Goal: Navigation & Orientation: Find specific page/section

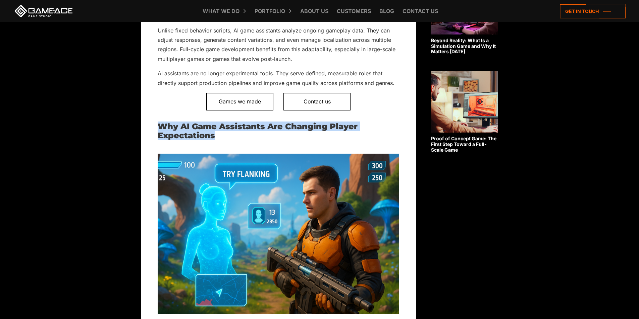
drag, startPoint x: 157, startPoint y: 125, endPoint x: 221, endPoint y: 136, distance: 65.0
click at [272, 138] on h2 "Why AI Game Assistants Are Changing Player Expectations" at bounding box center [278, 131] width 241 height 18
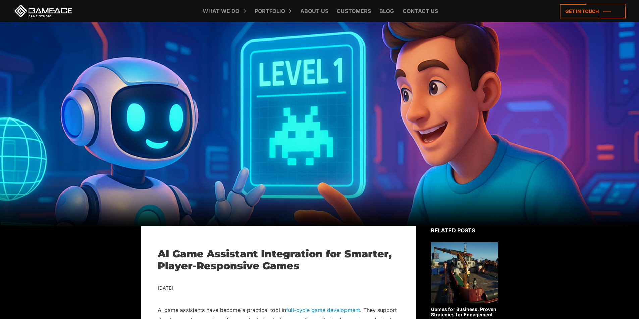
click at [57, 8] on link at bounding box center [43, 11] width 60 height 12
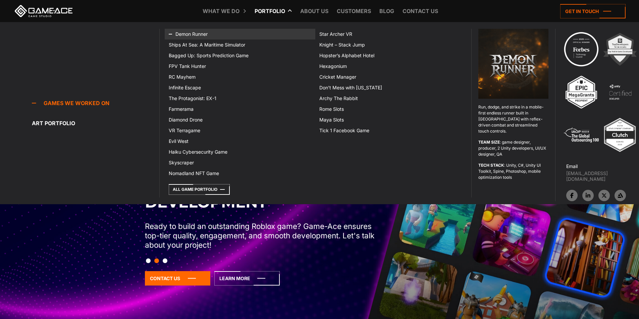
click at [197, 33] on link "Demon Runner" at bounding box center [240, 34] width 151 height 11
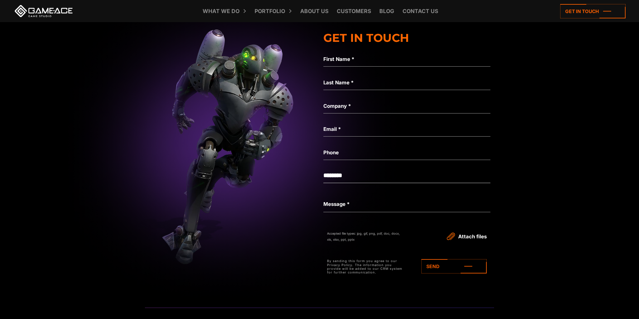
scroll to position [1743, 0]
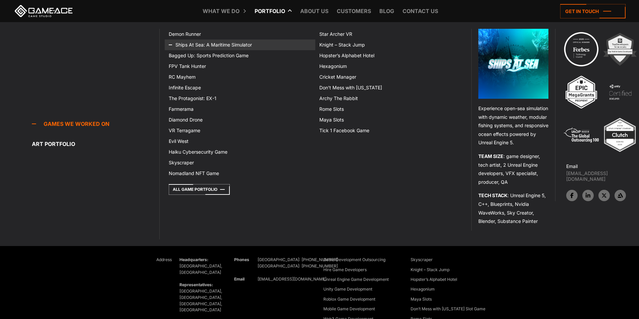
click at [215, 43] on link "Ships At Sea: A Maritime Simulator" at bounding box center [240, 45] width 151 height 11
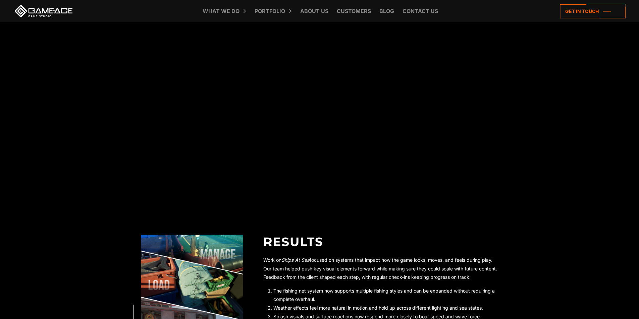
scroll to position [1576, 0]
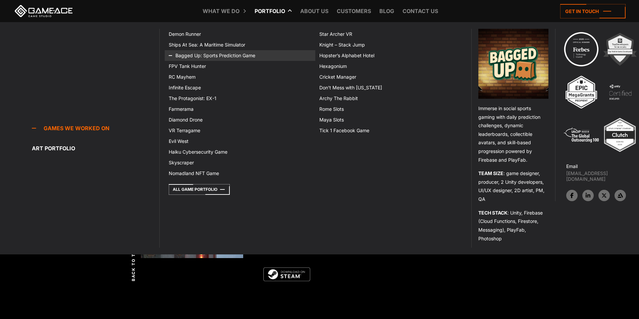
click at [205, 53] on link "Bagged Up: Sports Prediction Game" at bounding box center [240, 55] width 151 height 11
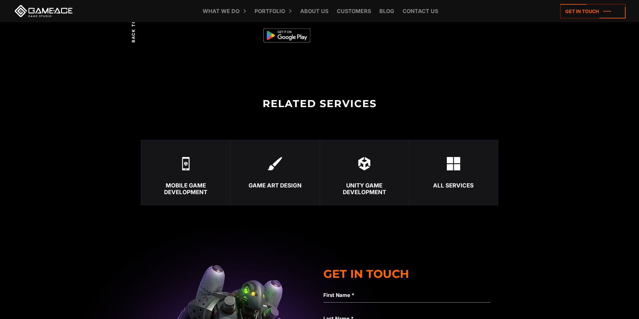
scroll to position [1775, 0]
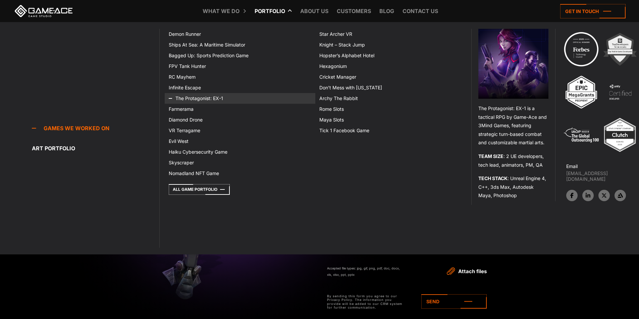
click at [186, 103] on link "The Protagonist: EX-1" at bounding box center [240, 98] width 151 height 11
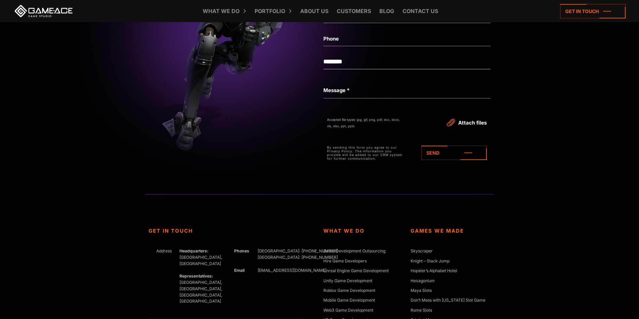
scroll to position [2379, 0]
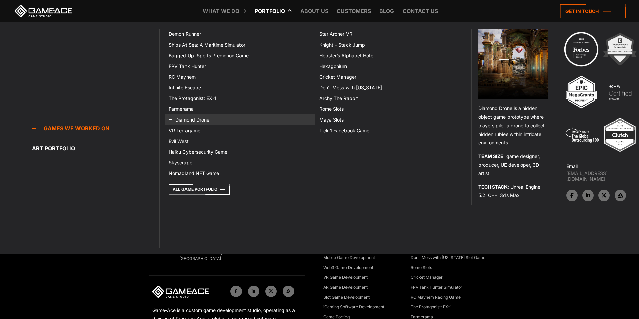
click at [187, 119] on link "Diamond Drone" at bounding box center [240, 120] width 151 height 11
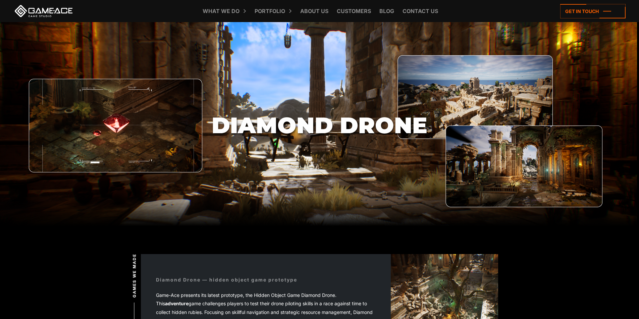
click at [41, 10] on link at bounding box center [43, 11] width 60 height 12
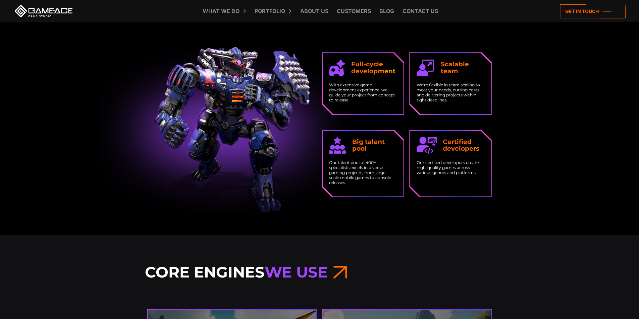
scroll to position [1140, 0]
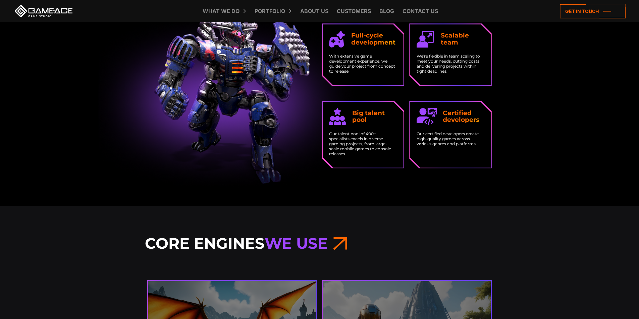
scroll to position [1173, 0]
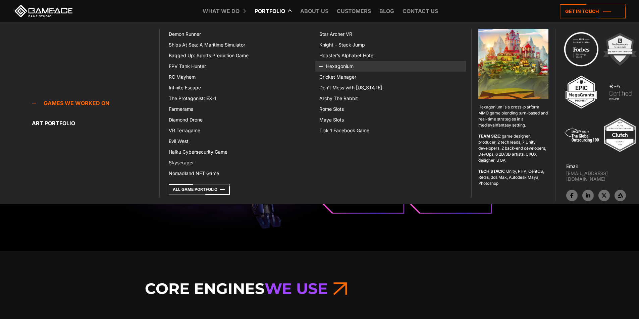
click at [327, 64] on icon at bounding box center [327, 66] width 16 height 11
